Goal: Use online tool/utility: Utilize a website feature to perform a specific function

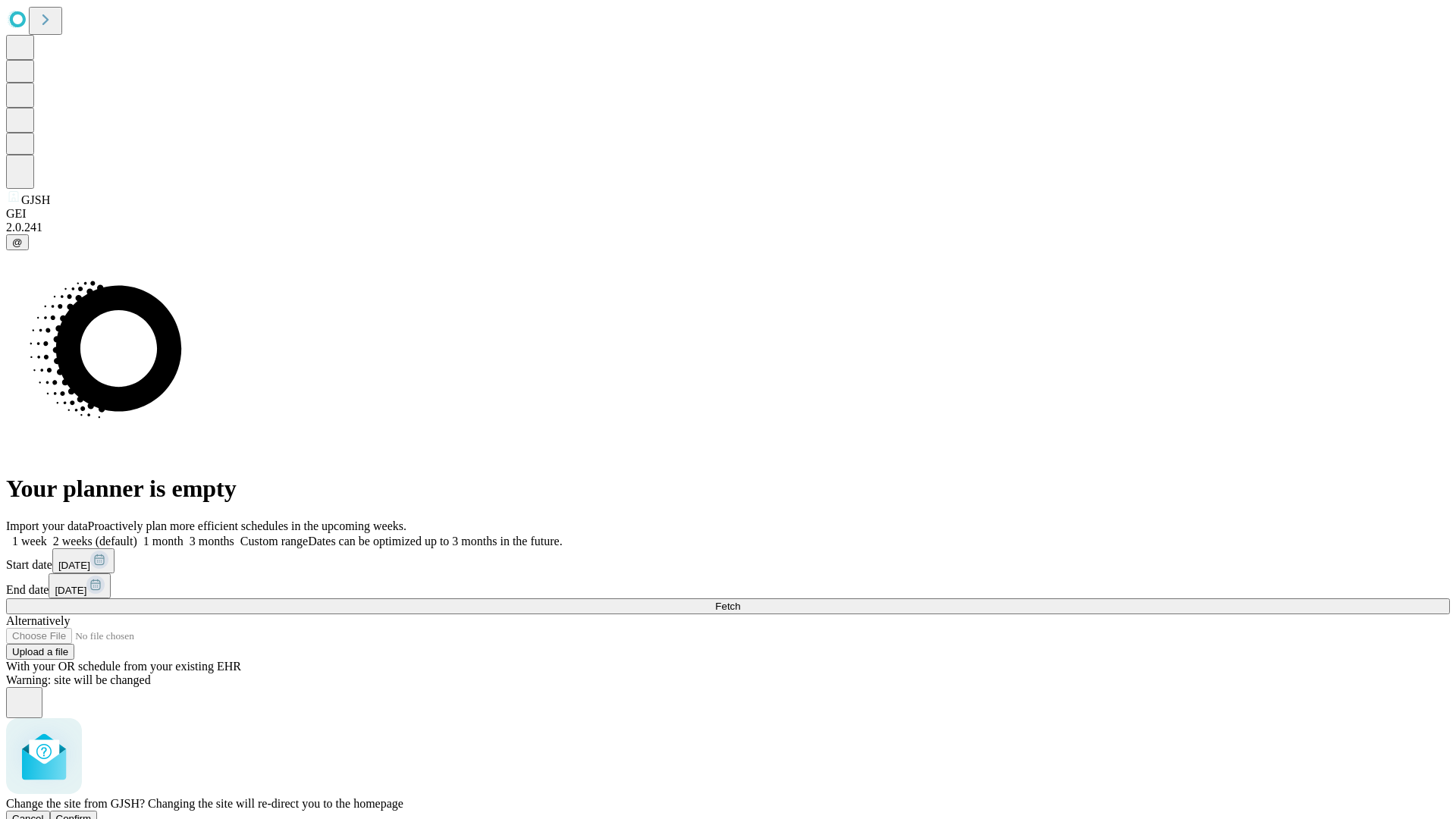
click at [92, 813] on span "Confirm" at bounding box center [74, 818] width 36 height 11
click at [184, 535] on label "1 month" at bounding box center [160, 541] width 46 height 13
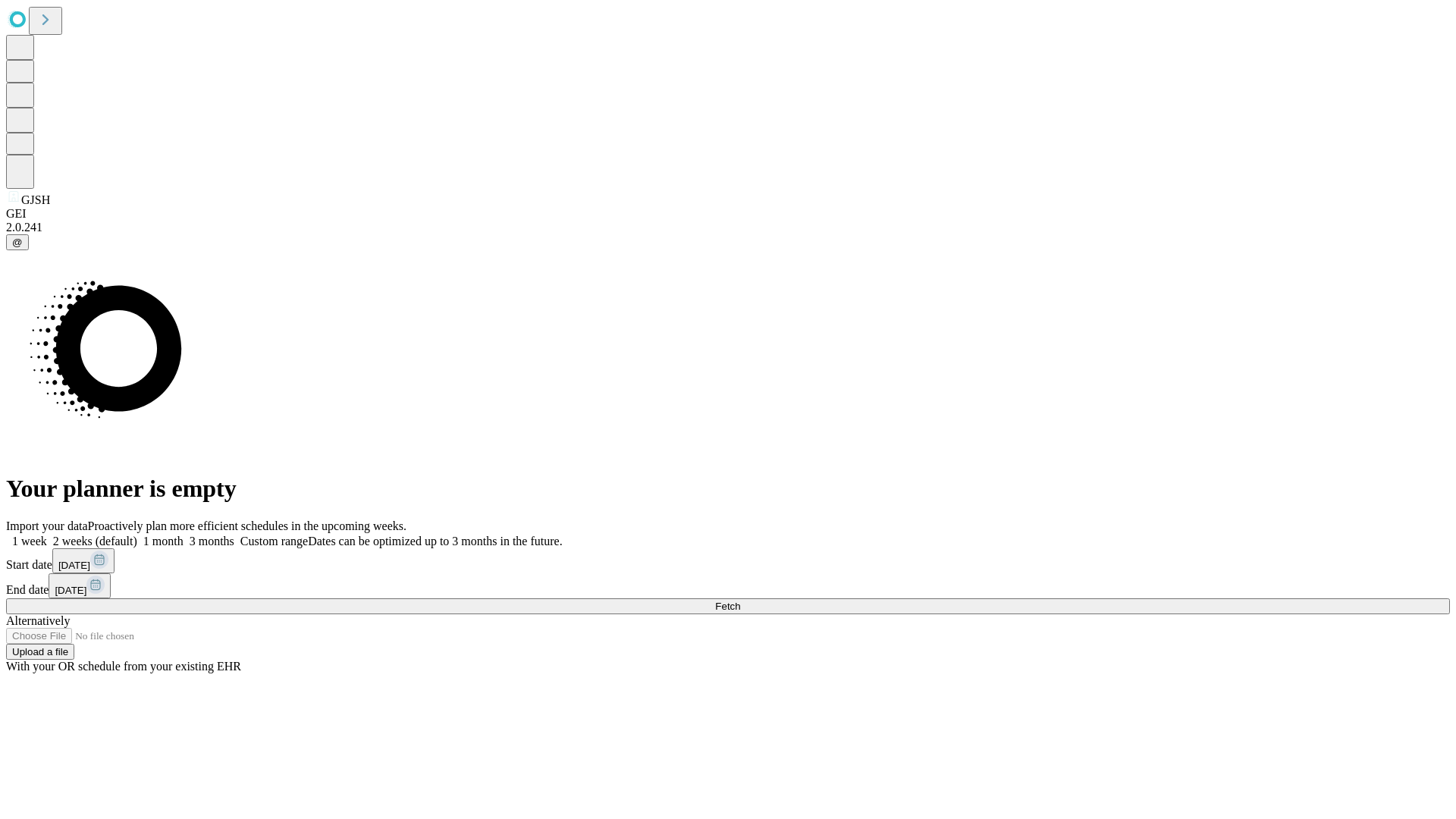
click at [740, 601] on span "Fetch" at bounding box center [727, 606] width 25 height 11
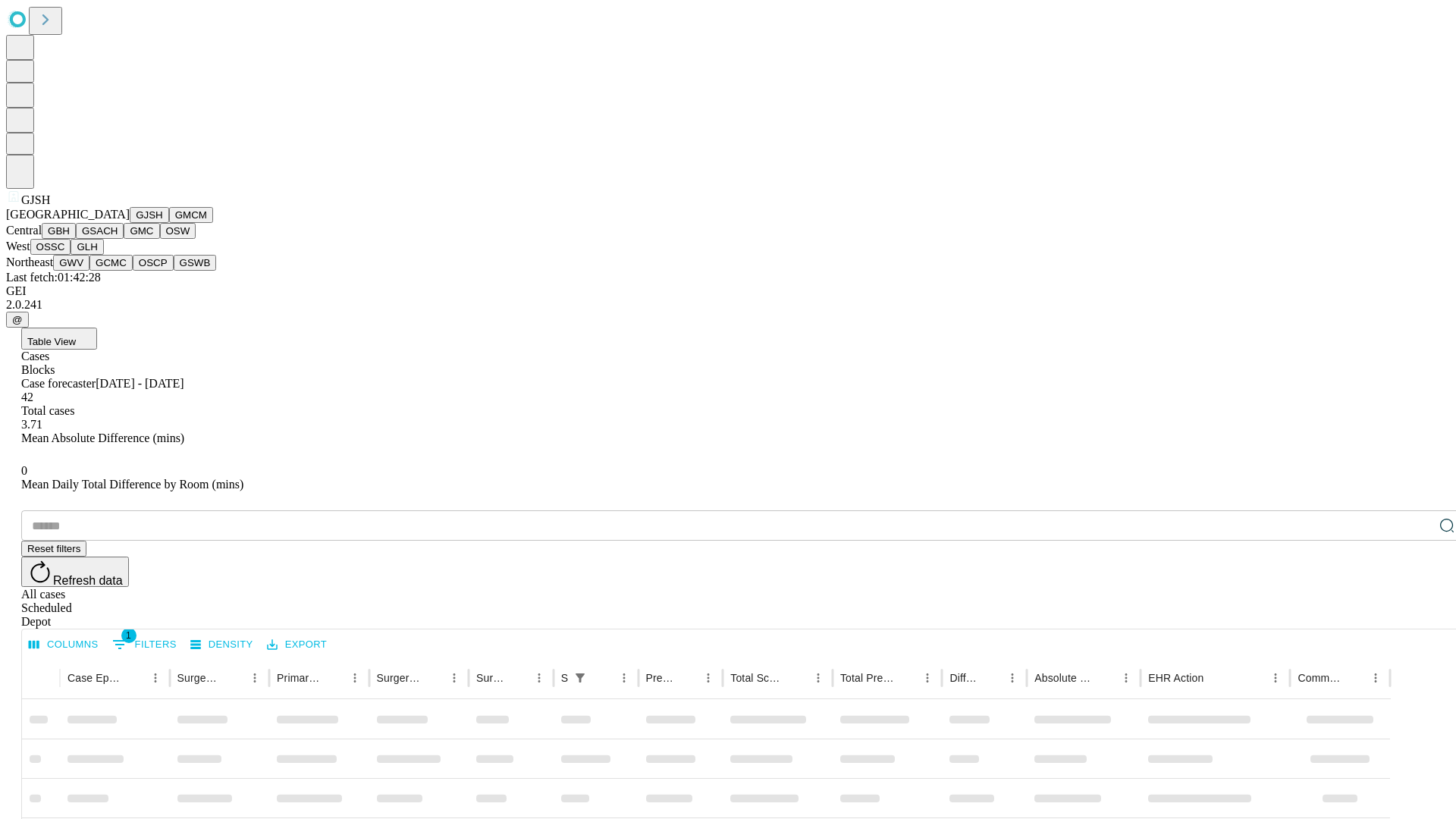
click at [169, 223] on button "GMCM" at bounding box center [190, 215] width 44 height 16
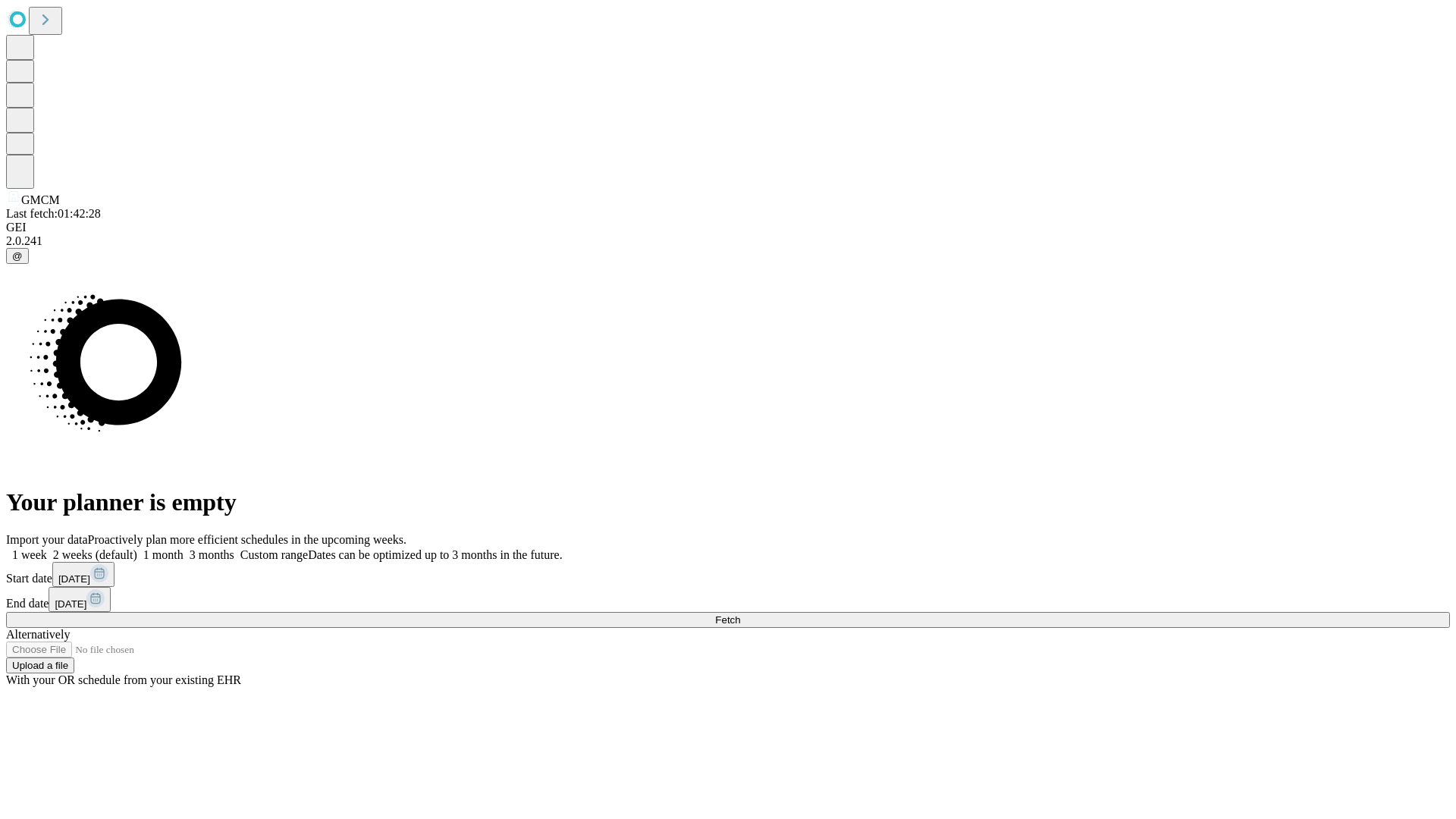
click at [184, 548] on label "1 month" at bounding box center [160, 555] width 46 height 13
click at [740, 614] on span "Fetch" at bounding box center [727, 620] width 25 height 11
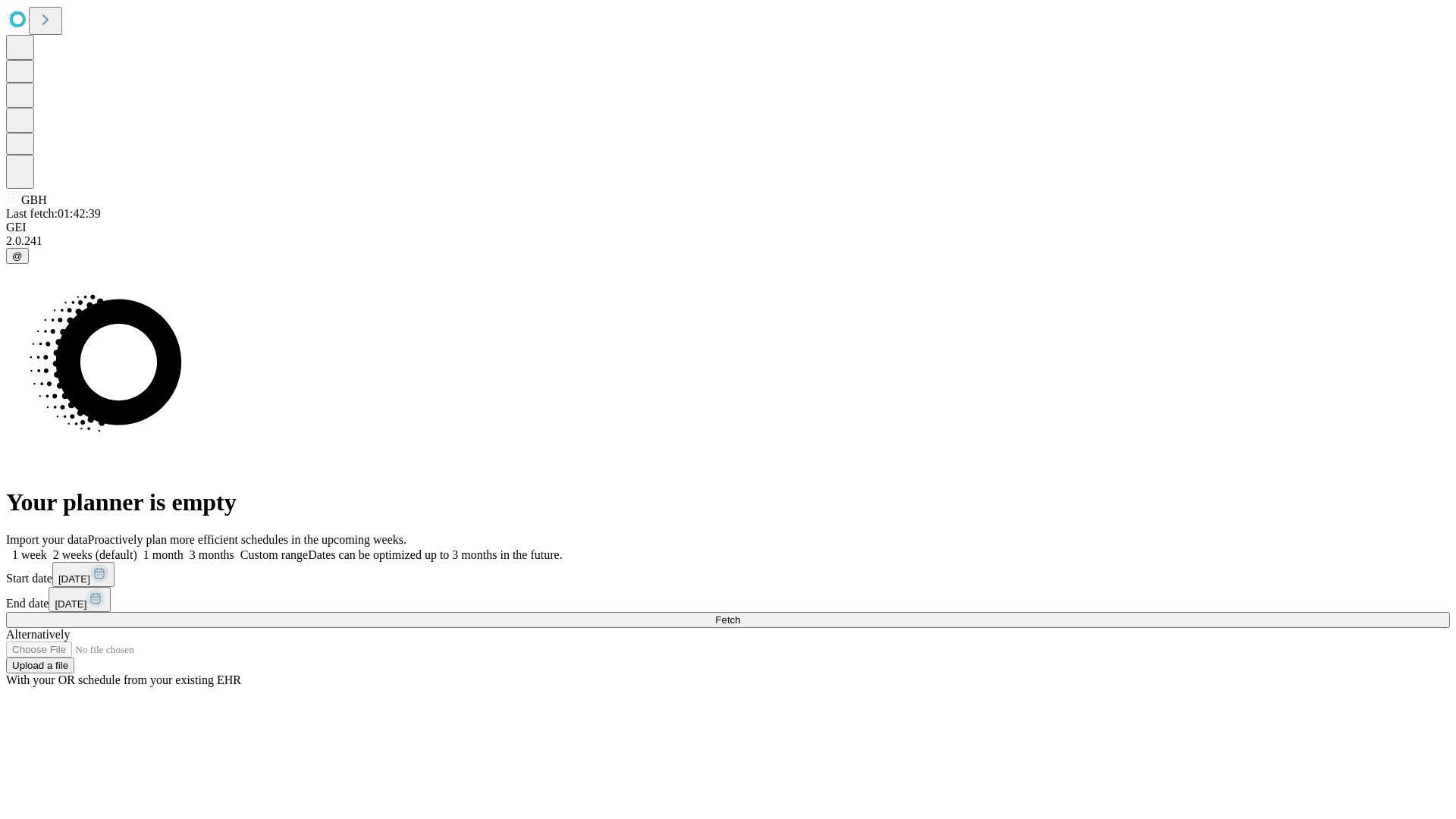
click at [184, 548] on label "1 month" at bounding box center [160, 555] width 46 height 13
click at [740, 614] on span "Fetch" at bounding box center [727, 620] width 25 height 11
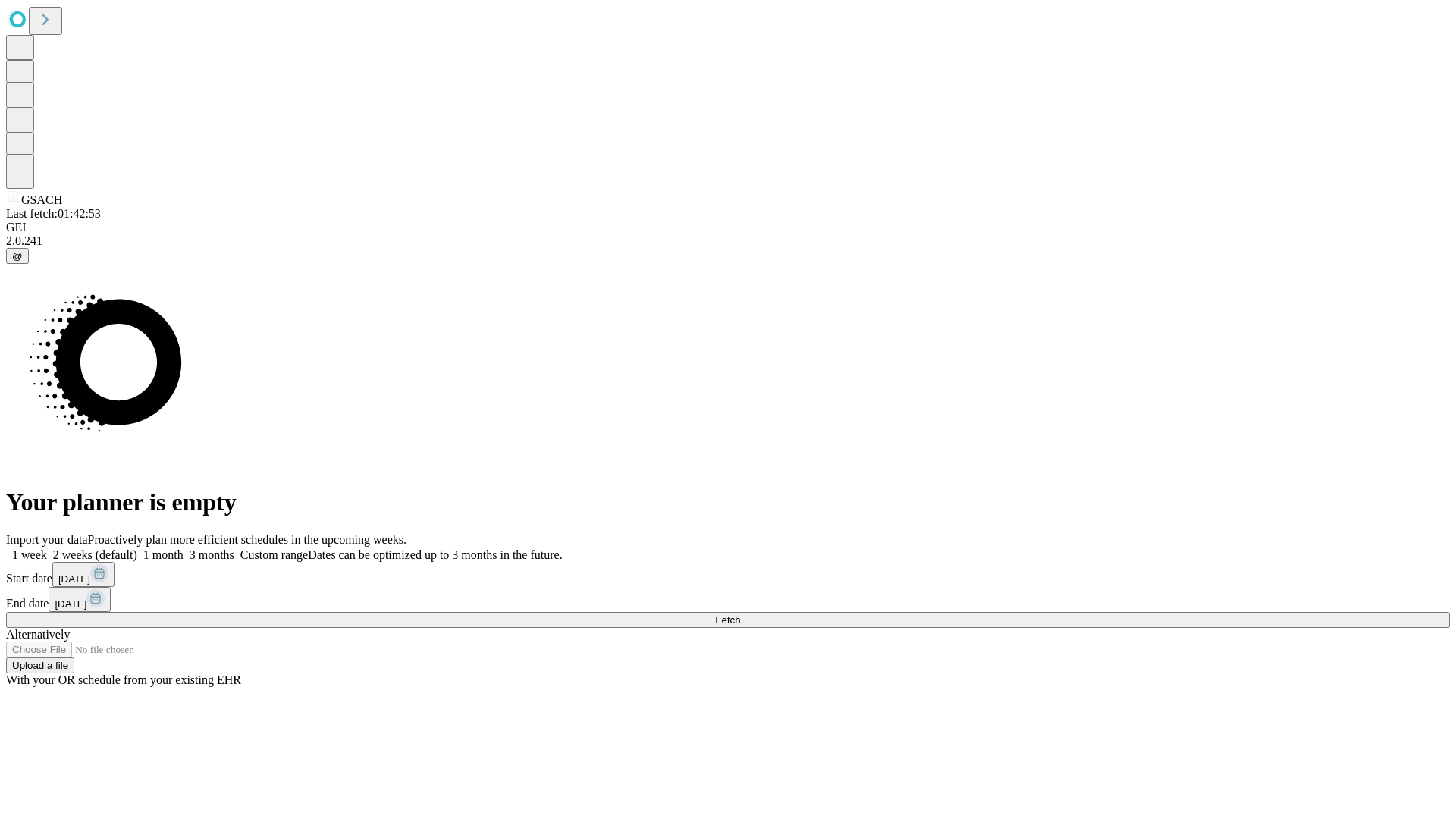
click at [184, 548] on label "1 month" at bounding box center [160, 555] width 46 height 13
click at [740, 614] on span "Fetch" at bounding box center [727, 620] width 25 height 11
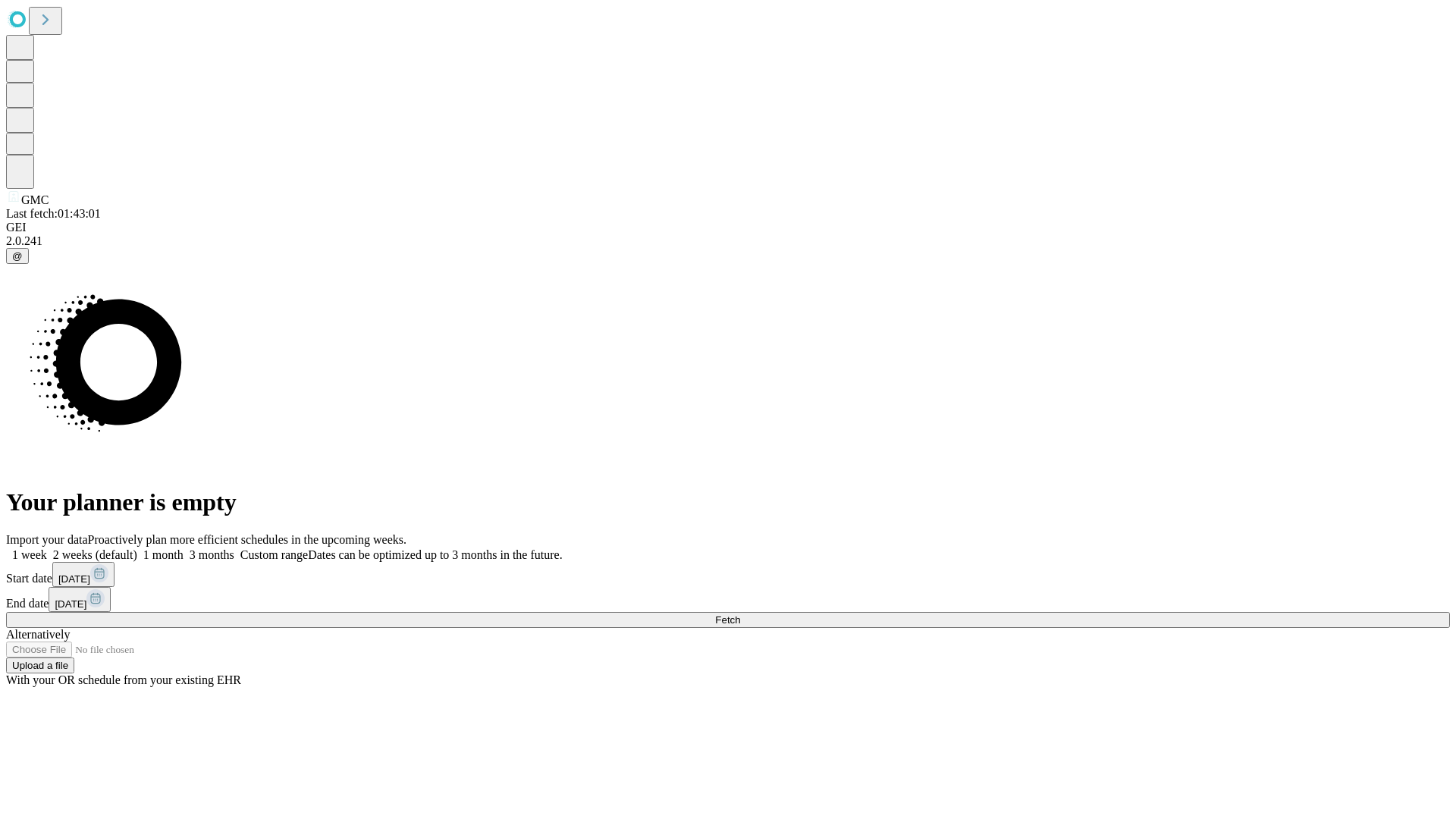
click at [184, 548] on label "1 month" at bounding box center [160, 555] width 46 height 13
click at [740, 614] on span "Fetch" at bounding box center [727, 620] width 25 height 11
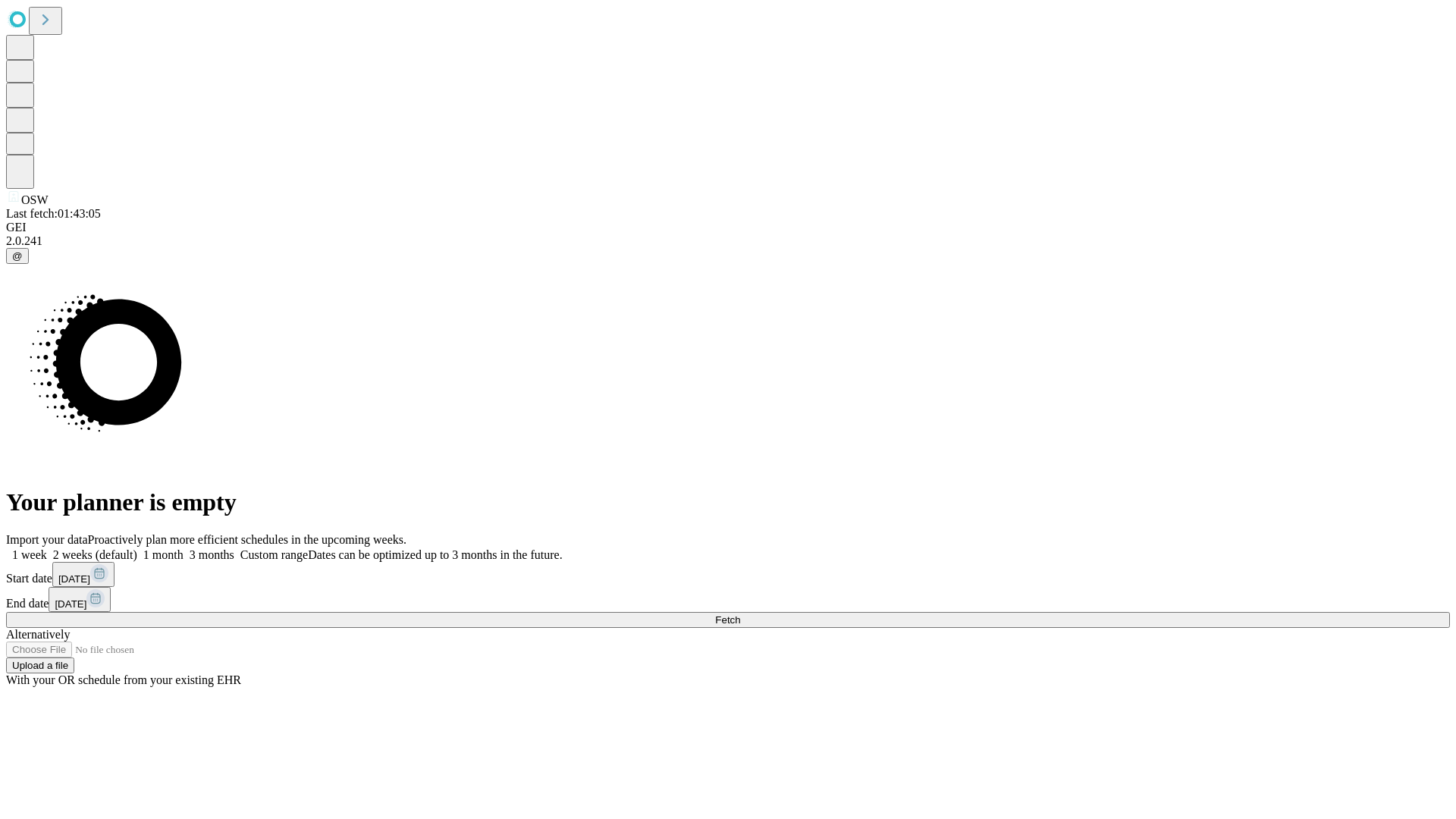
click at [184, 548] on label "1 month" at bounding box center [160, 555] width 46 height 13
click at [740, 614] on span "Fetch" at bounding box center [727, 620] width 25 height 11
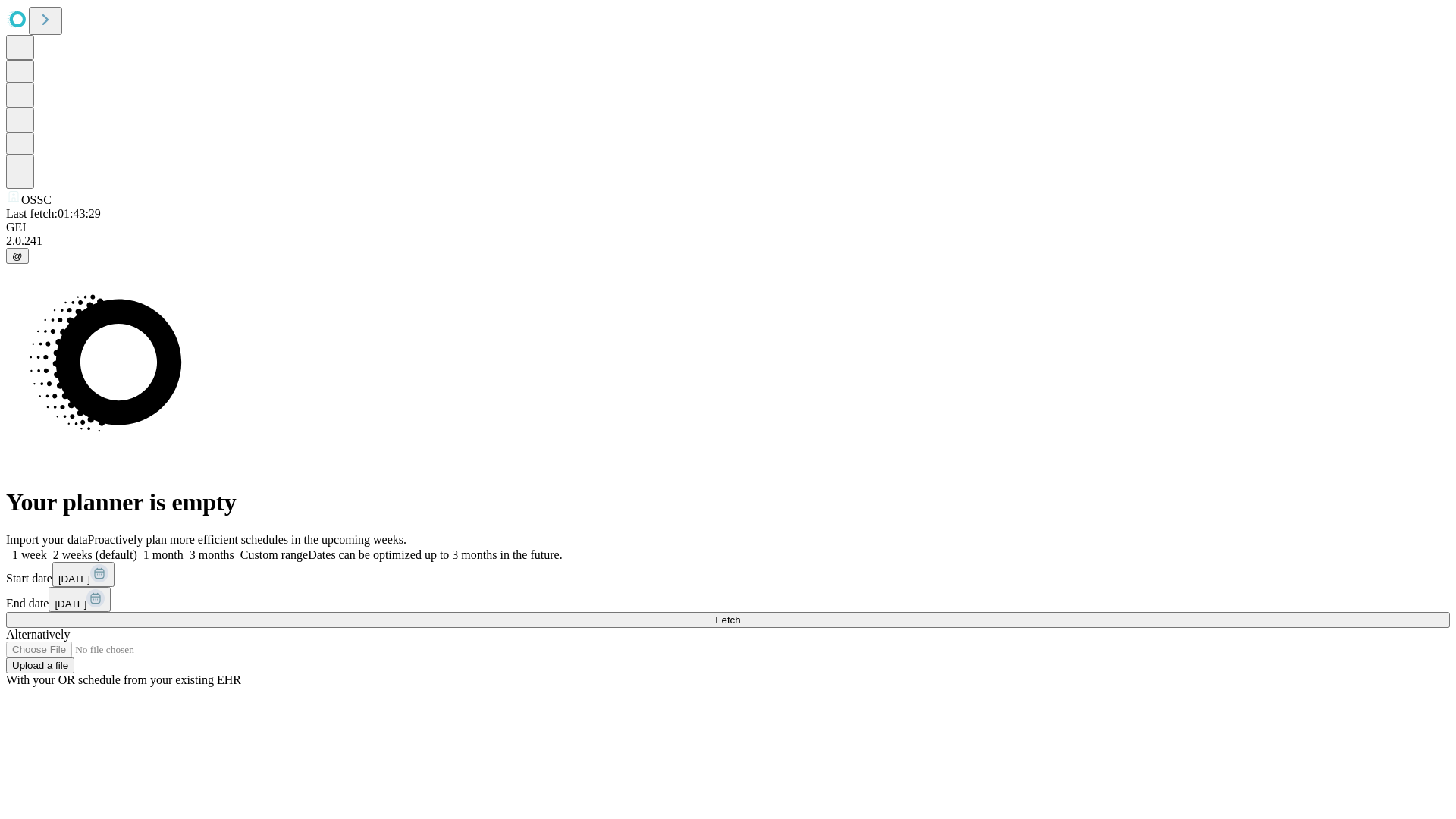
click at [184, 548] on label "1 month" at bounding box center [160, 555] width 46 height 13
click at [740, 614] on span "Fetch" at bounding box center [727, 620] width 25 height 11
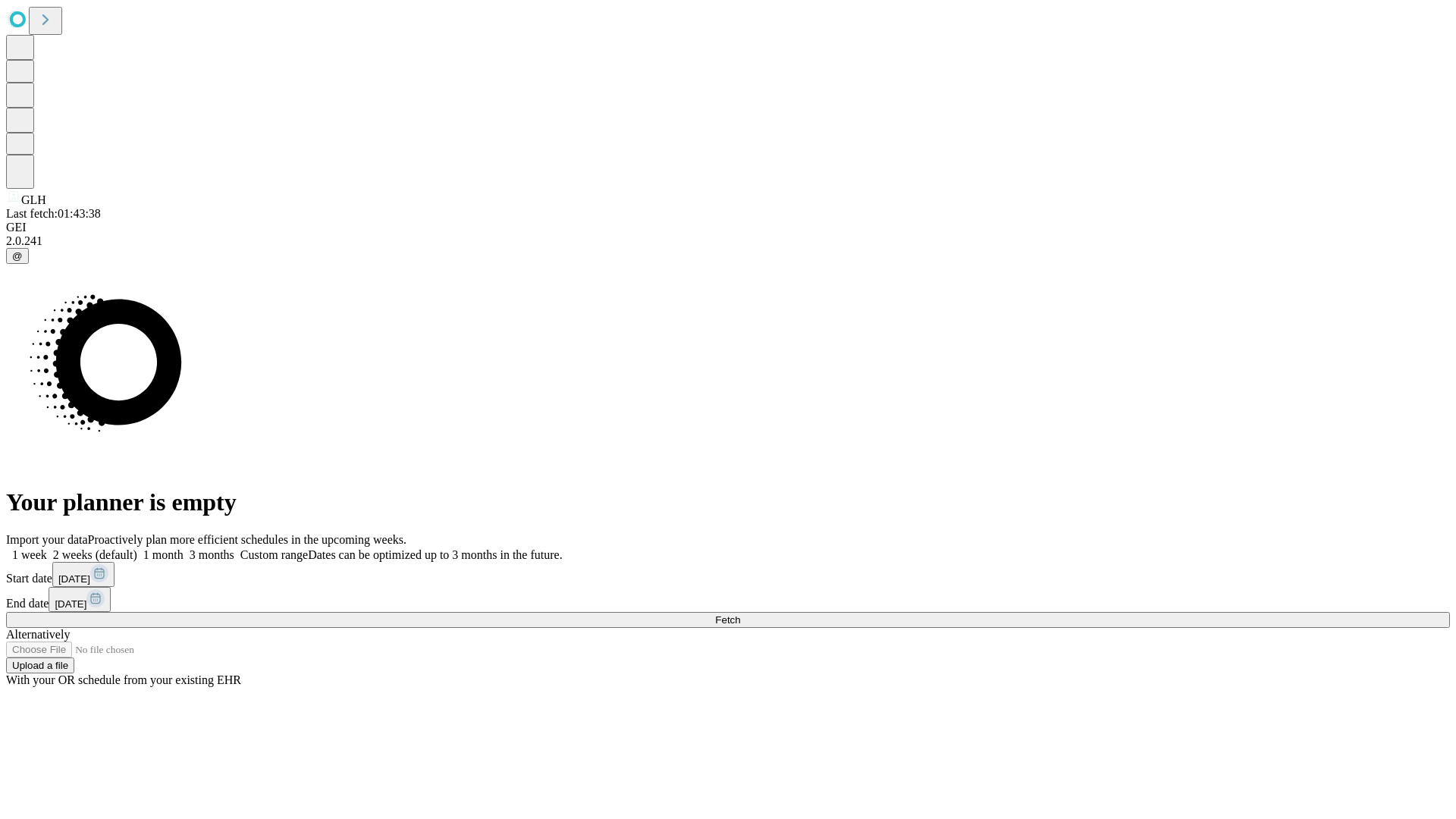
click at [184, 548] on label "1 month" at bounding box center [160, 555] width 46 height 13
click at [740, 614] on span "Fetch" at bounding box center [727, 620] width 25 height 11
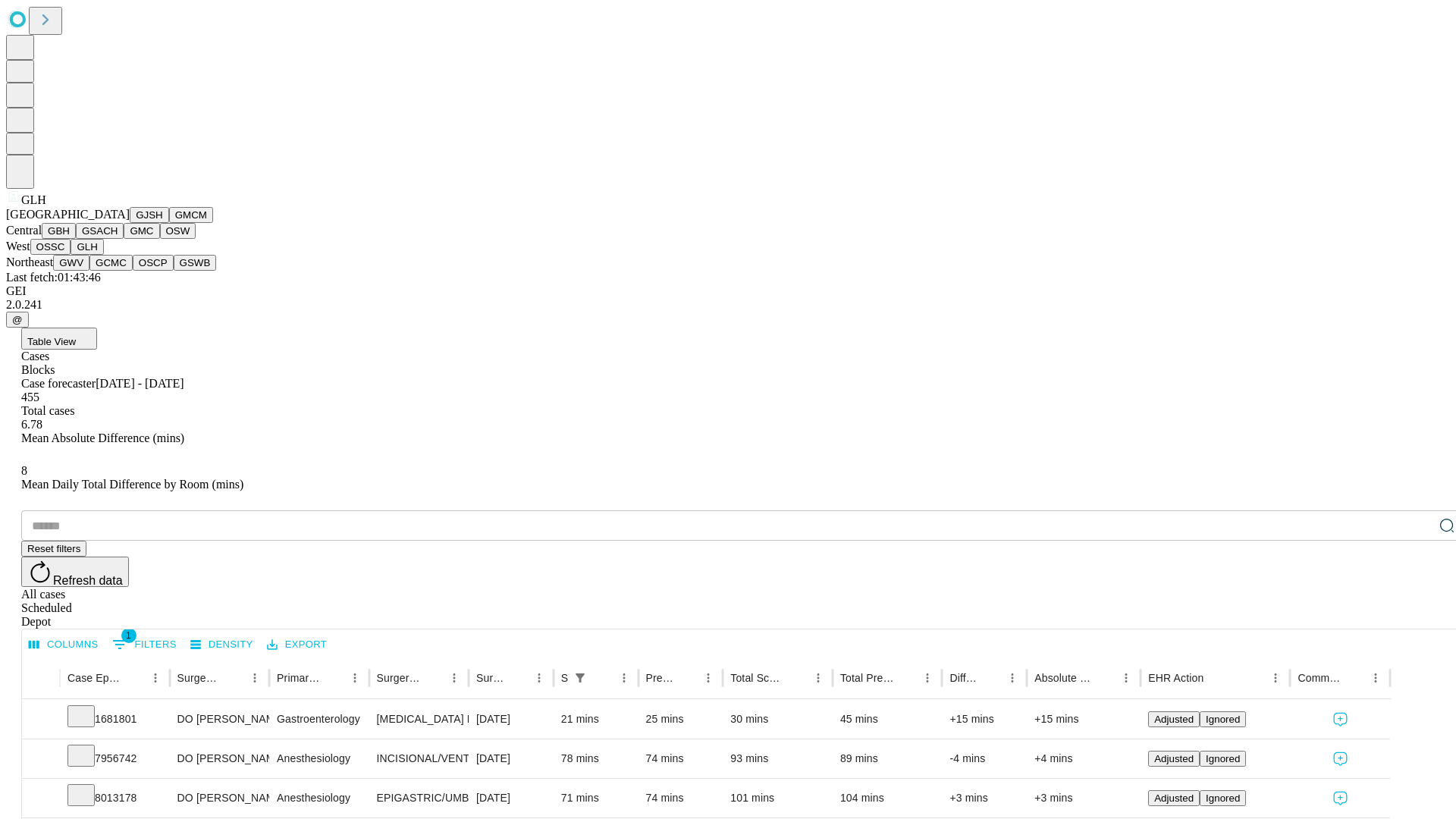
click at [89, 271] on button "GWV" at bounding box center [72, 263] width 37 height 16
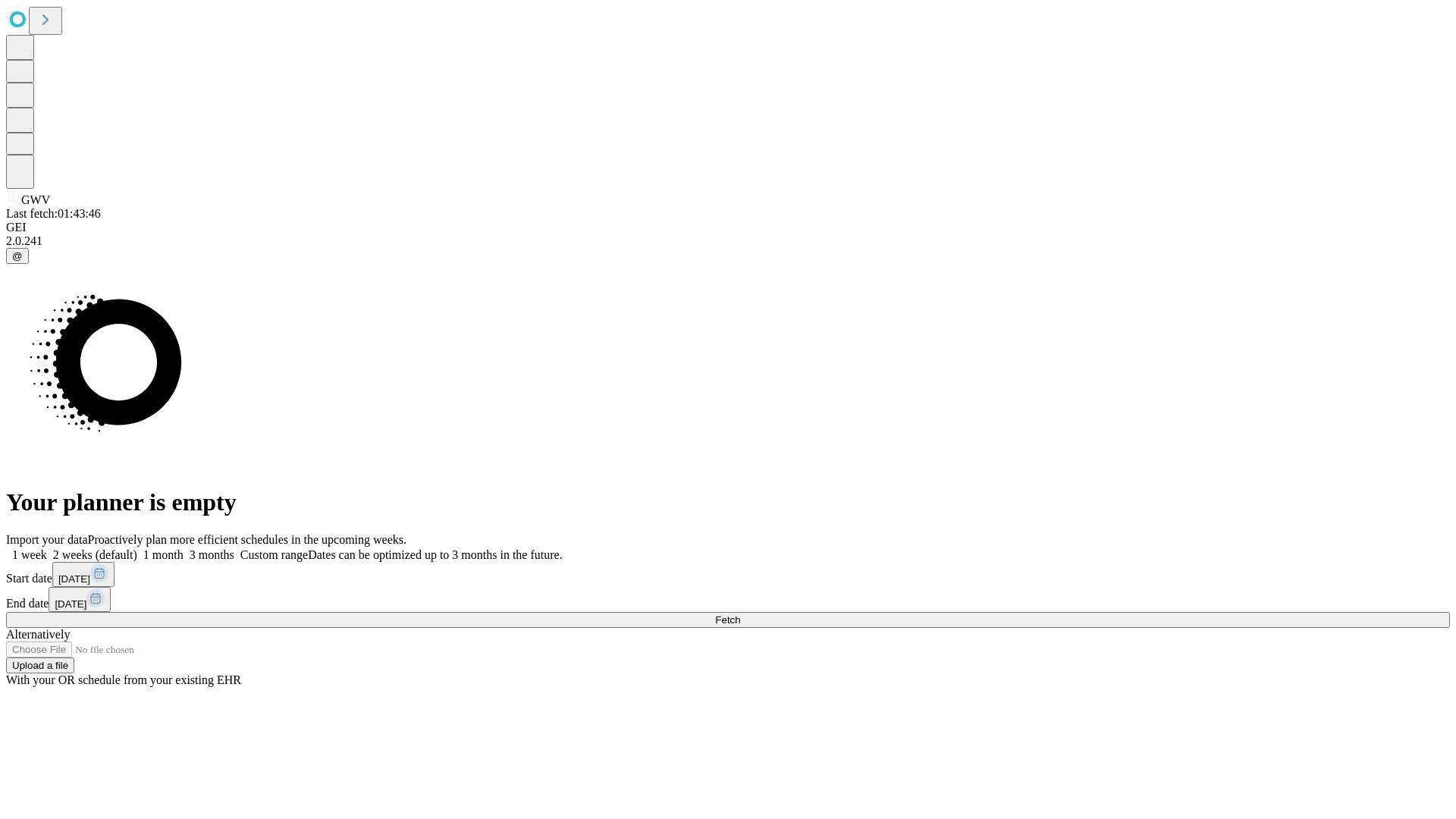
click at [184, 548] on label "1 month" at bounding box center [160, 555] width 46 height 13
click at [740, 614] on span "Fetch" at bounding box center [727, 620] width 25 height 11
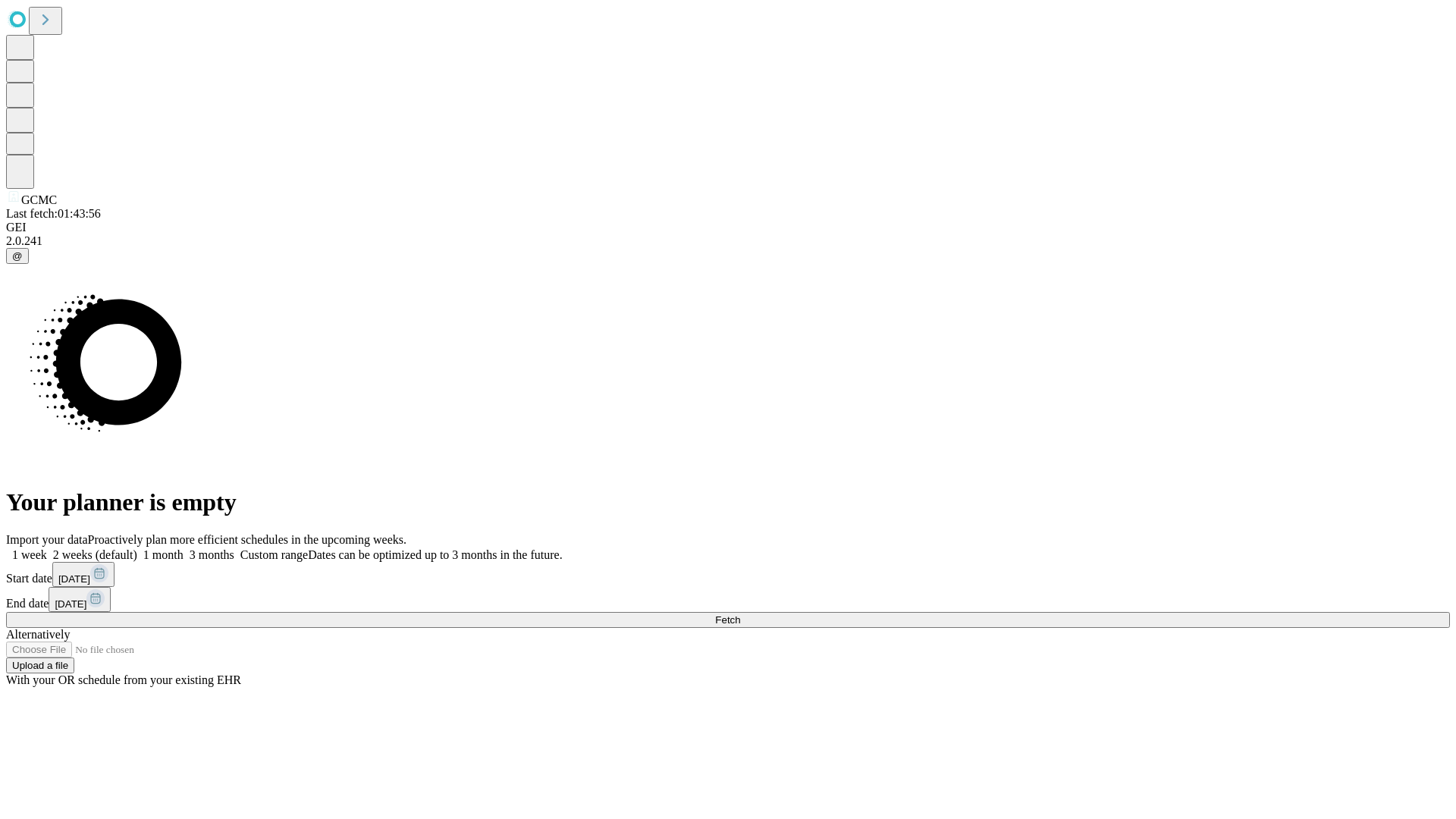
click at [740, 614] on span "Fetch" at bounding box center [727, 620] width 25 height 11
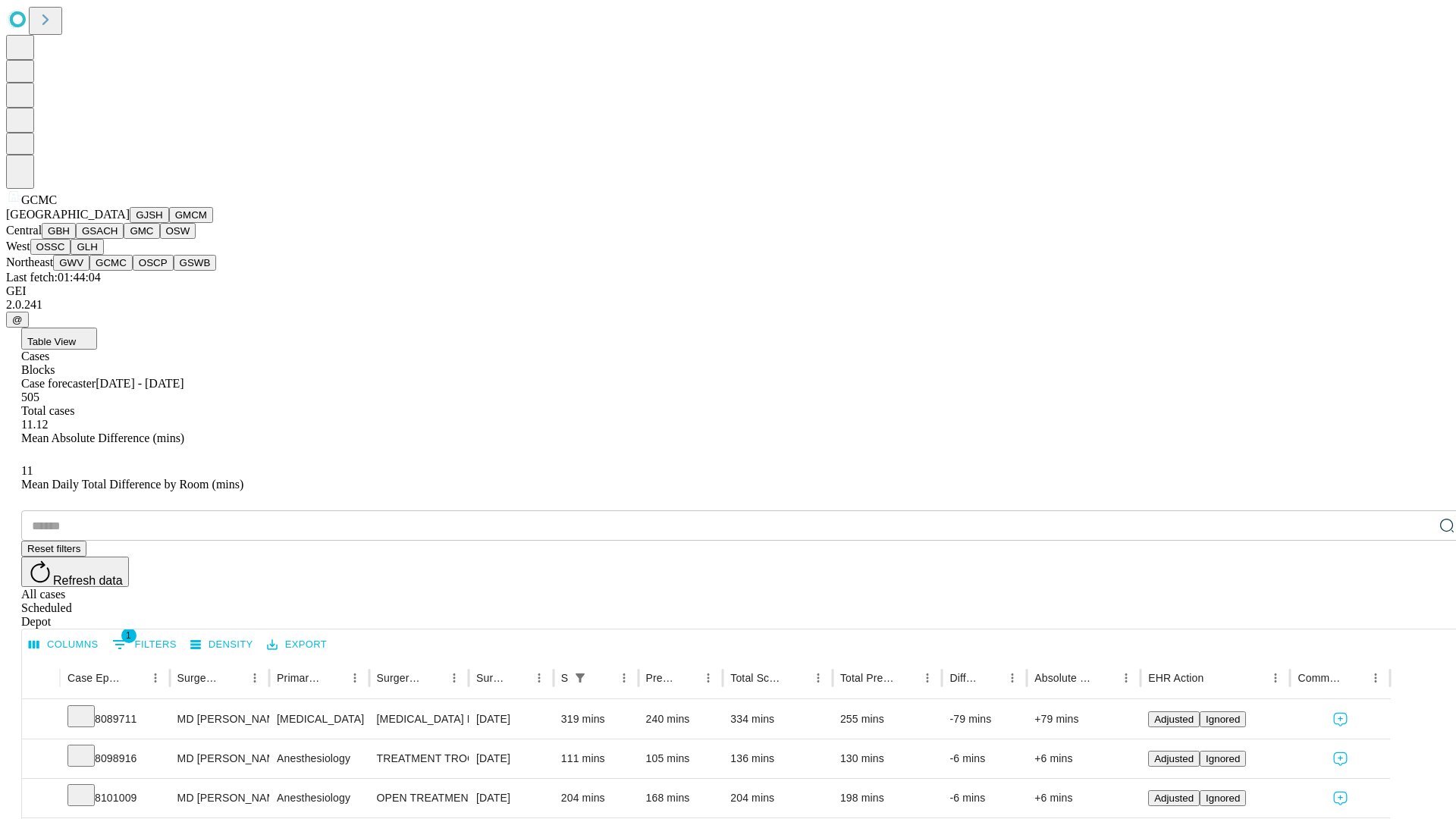
click at [133, 271] on button "OSCP" at bounding box center [153, 263] width 41 height 16
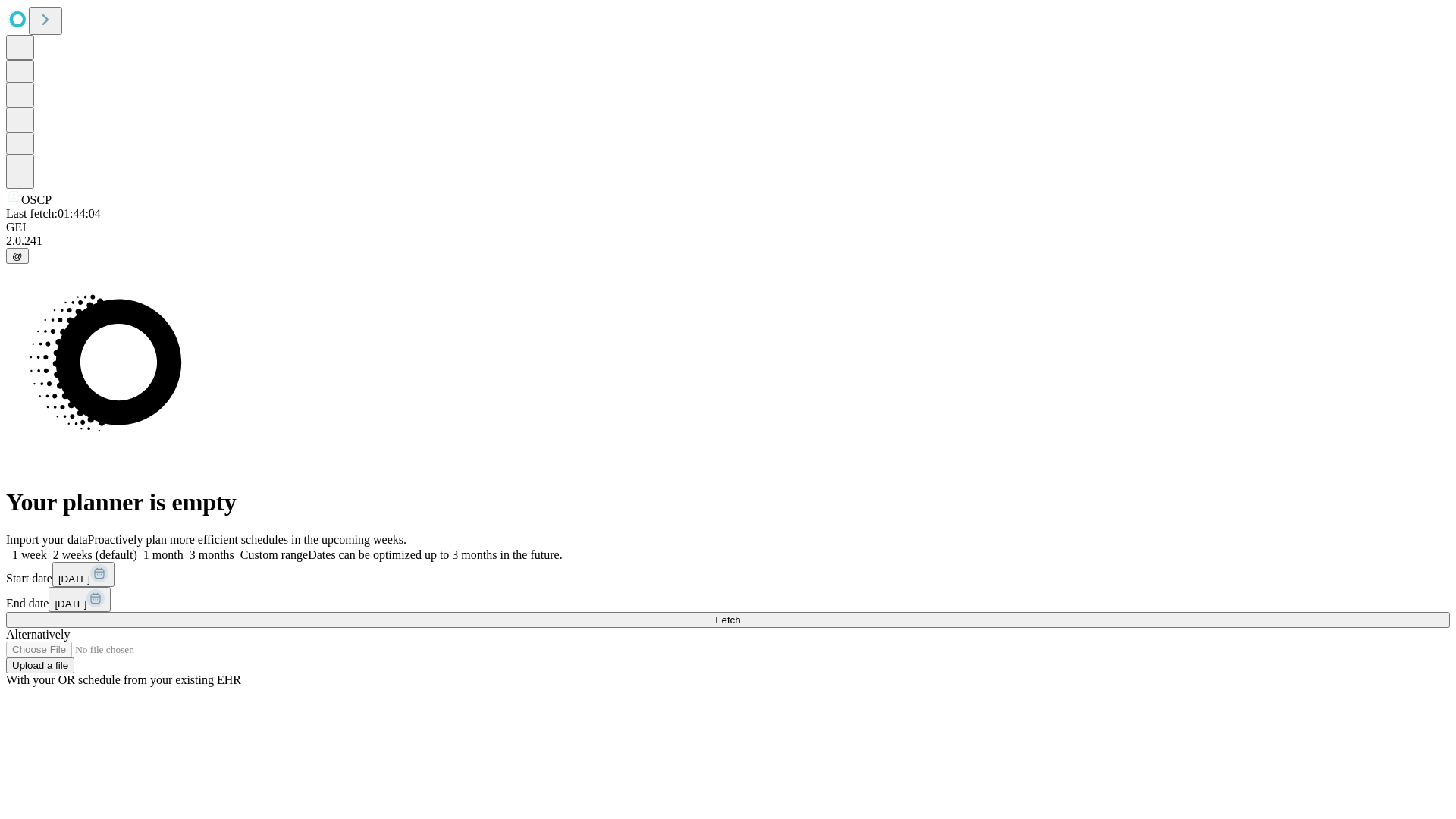
click at [184, 548] on label "1 month" at bounding box center [160, 555] width 46 height 13
click at [740, 614] on span "Fetch" at bounding box center [727, 620] width 25 height 11
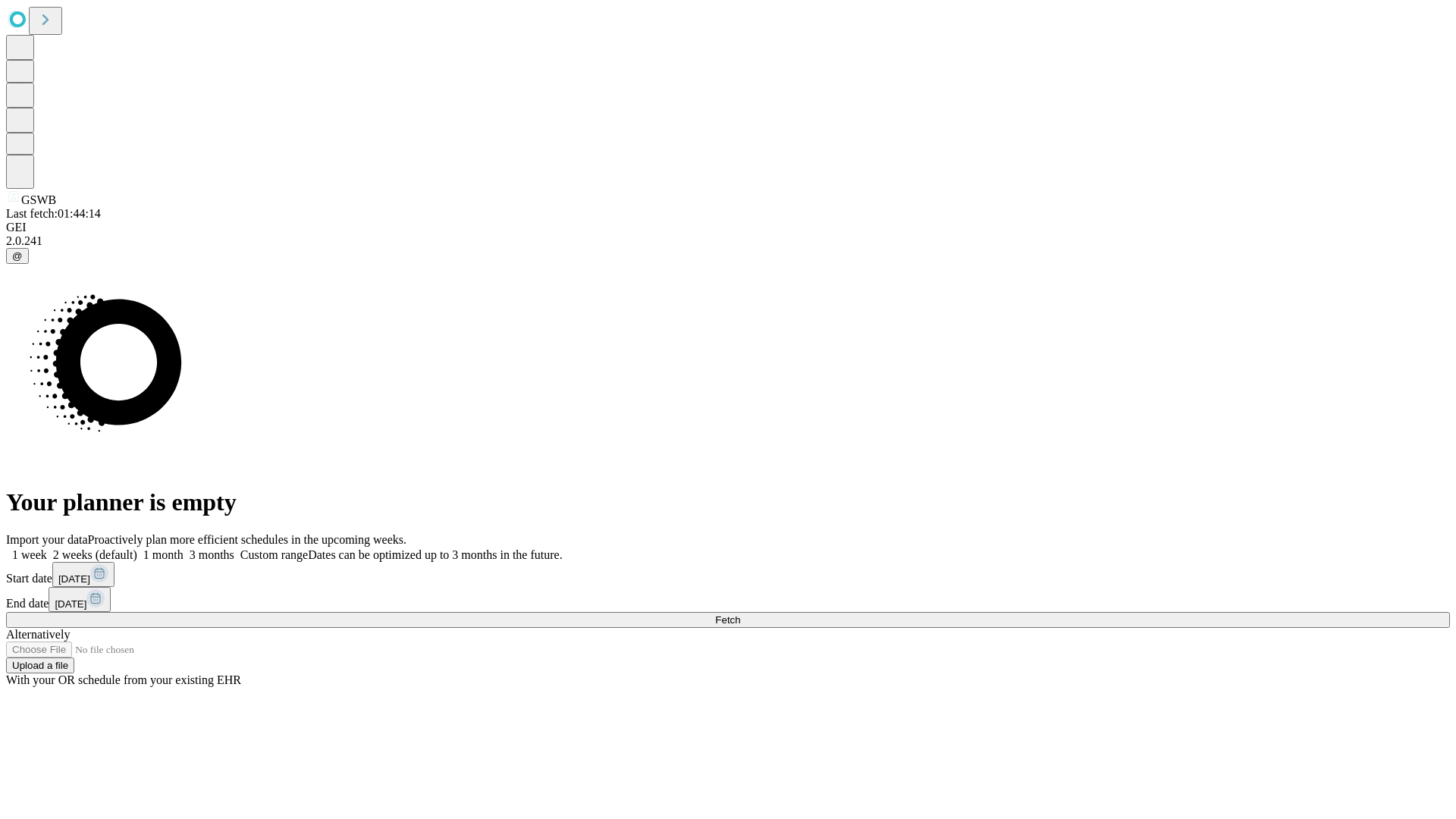
click at [184, 548] on label "1 month" at bounding box center [160, 555] width 46 height 13
click at [740, 614] on span "Fetch" at bounding box center [727, 620] width 25 height 11
